Goal: Information Seeking & Learning: Find specific fact

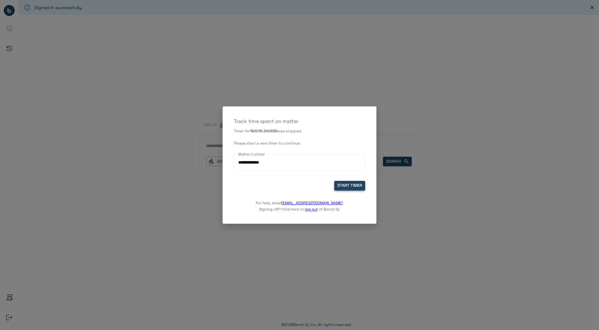
click at [357, 185] on button "START TIMER" at bounding box center [349, 186] width 31 height 10
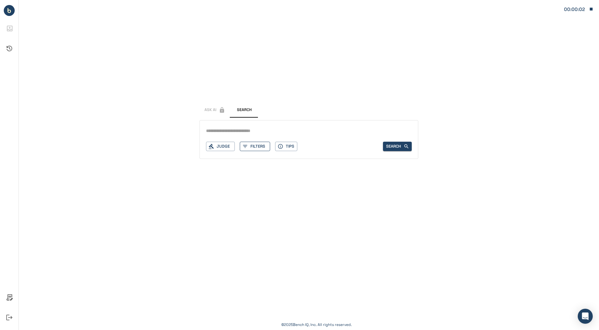
click at [253, 149] on button "Filters" at bounding box center [255, 147] width 30 height 10
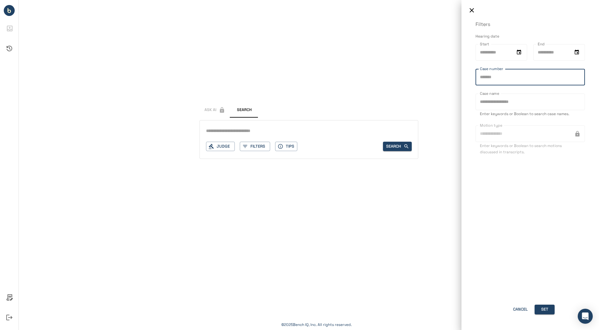
click at [511, 81] on input "Case number" at bounding box center [529, 77] width 109 height 17
type input "*"
type input "********"
drag, startPoint x: 551, startPoint y: 312, endPoint x: 545, endPoint y: 309, distance: 7.3
click at [545, 309] on button "Set" at bounding box center [545, 309] width 20 height 10
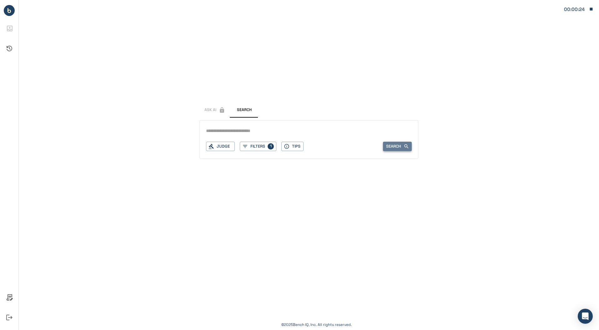
click at [402, 145] on button "Search" at bounding box center [397, 147] width 29 height 10
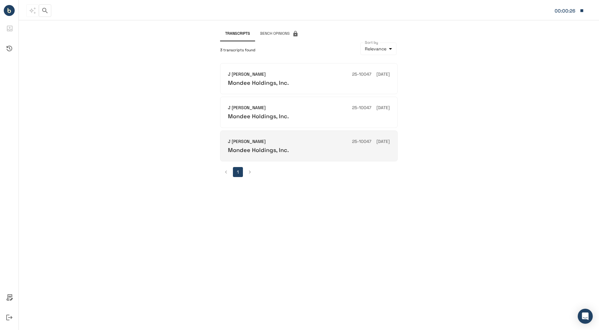
click at [266, 140] on div "J Kate Stickles 25-10047 03/19/2025" at bounding box center [309, 141] width 162 height 7
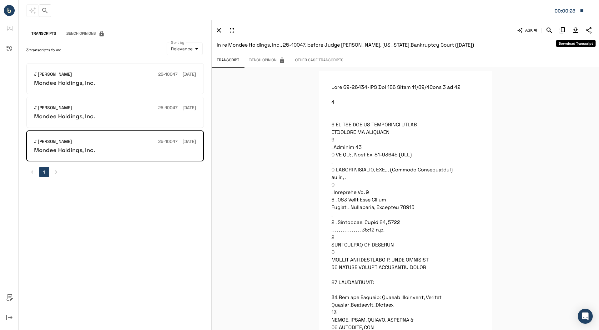
click at [576, 31] on icon "Download Transcript" at bounding box center [575, 30] width 4 height 5
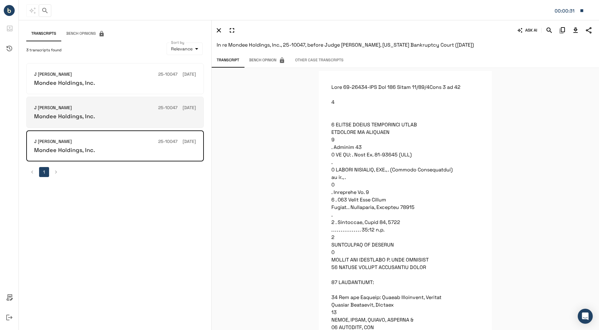
click at [112, 112] on div "J Kate Stickles 25-10047 01/16/2025 Mondee Holdings, Inc." at bounding box center [115, 111] width 162 height 15
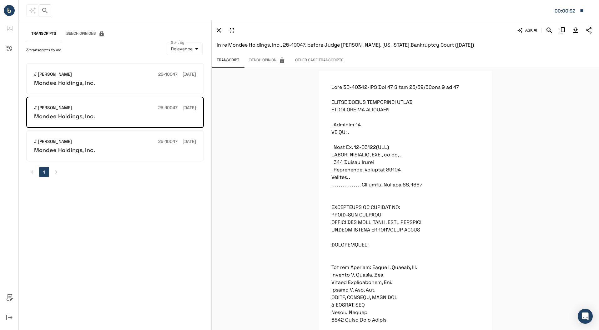
click at [574, 32] on icon "Download Transcript" at bounding box center [575, 30] width 4 height 5
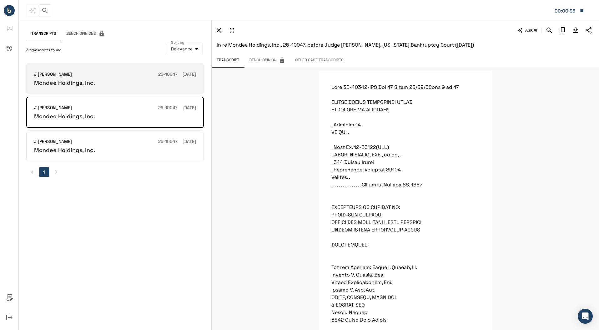
click at [144, 86] on div "Mondee Holdings, Inc." at bounding box center [115, 82] width 162 height 7
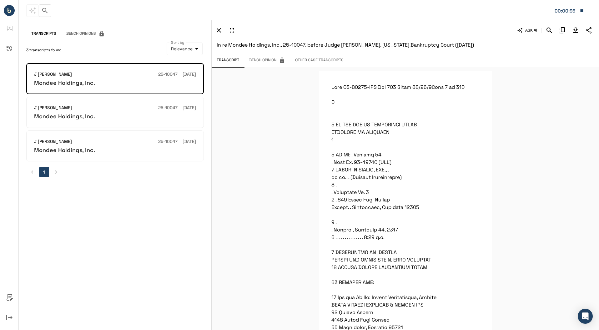
click at [576, 29] on icon "Download Transcript" at bounding box center [575, 30] width 4 height 5
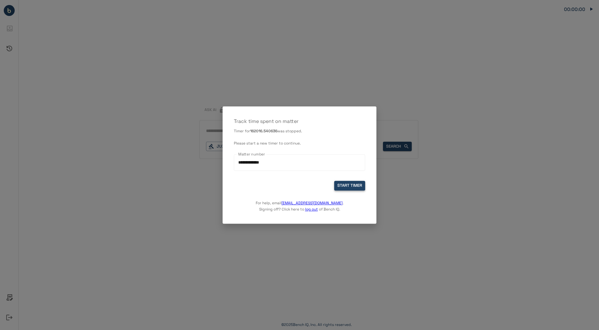
click at [347, 185] on button "START TIMER" at bounding box center [349, 186] width 31 height 10
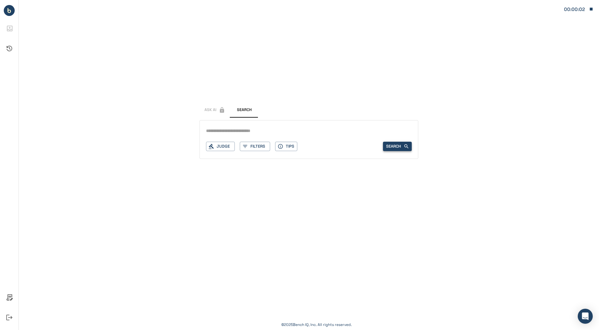
click at [389, 147] on button "Search" at bounding box center [397, 147] width 29 height 10
click at [257, 145] on button "Filters" at bounding box center [255, 147] width 30 height 10
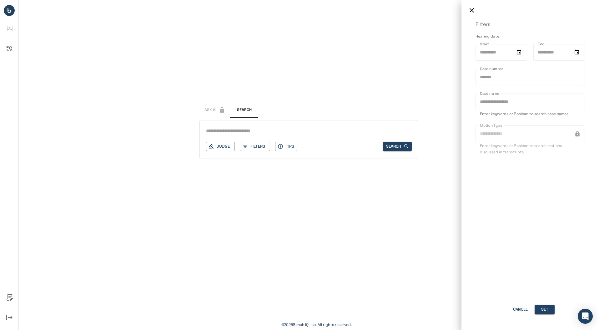
click at [513, 81] on input "Case number" at bounding box center [529, 77] width 109 height 17
click at [507, 85] on input "Case number" at bounding box center [529, 77] width 109 height 17
type input "********"
click at [545, 310] on button "Set" at bounding box center [545, 309] width 20 height 10
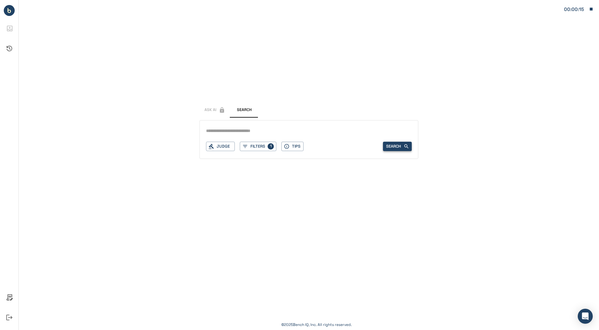
click at [400, 148] on button "Search" at bounding box center [397, 147] width 29 height 10
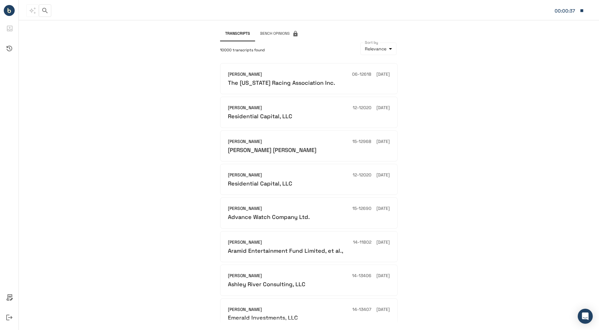
click at [145, 137] on div "Transcripts Bench Opinions 10000 transcripts found Sort by Relevance ********* …" at bounding box center [309, 175] width 580 height 310
click at [42, 6] on button "button" at bounding box center [45, 10] width 13 height 13
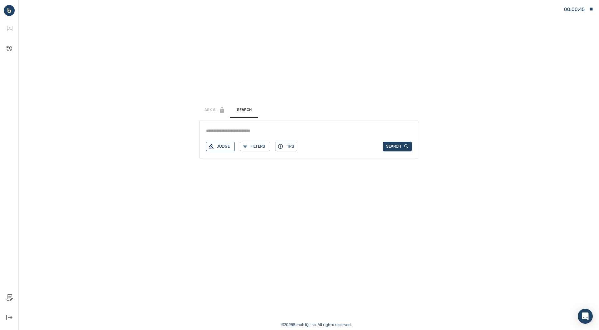
click at [224, 148] on button "Judge" at bounding box center [220, 147] width 29 height 10
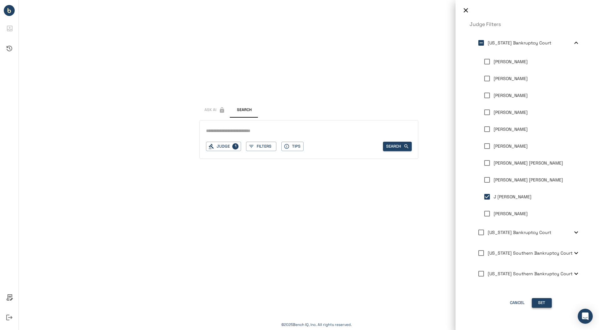
click at [540, 301] on button "Set" at bounding box center [542, 303] width 20 height 10
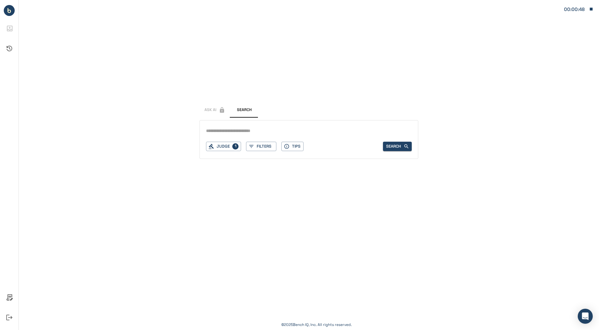
click at [269, 132] on input "text" at bounding box center [309, 131] width 206 height 9
type input "******"
